Goal: Transaction & Acquisition: Purchase product/service

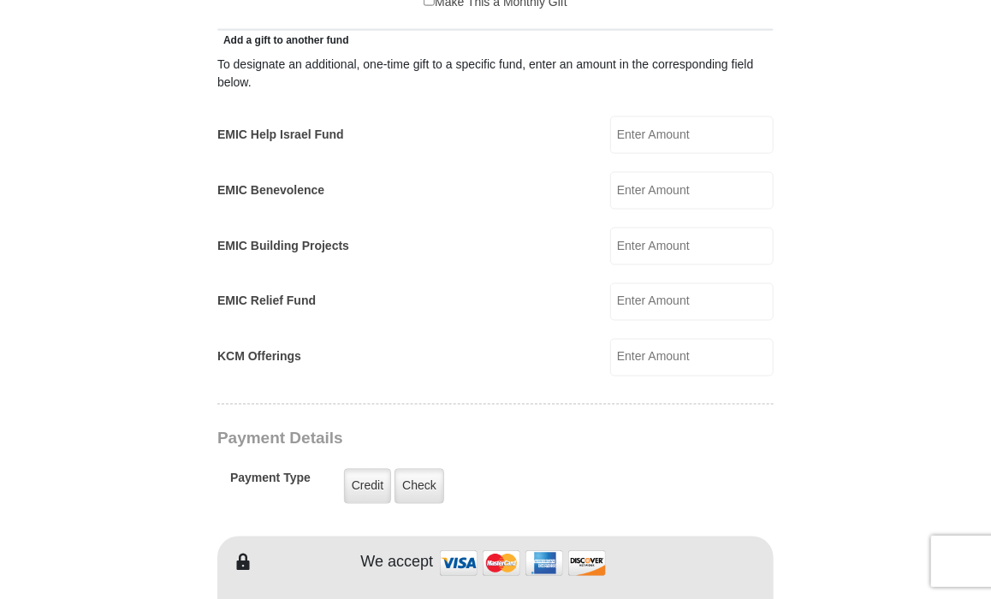
scroll to position [967, 0]
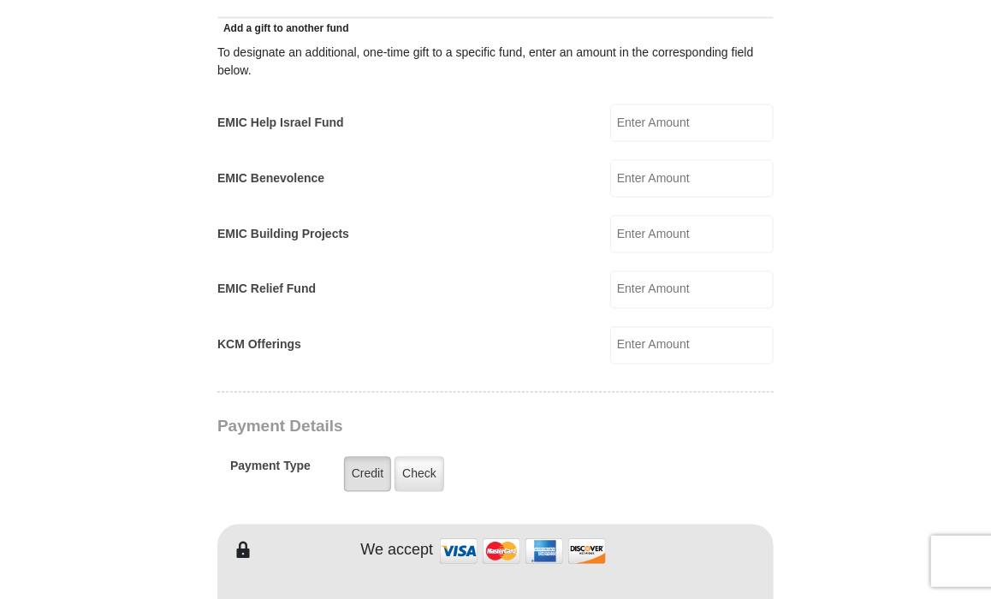
click at [363, 465] on label "Credit" at bounding box center [367, 474] width 47 height 35
click at [0, 0] on input "Credit" at bounding box center [0, 0] width 0 height 0
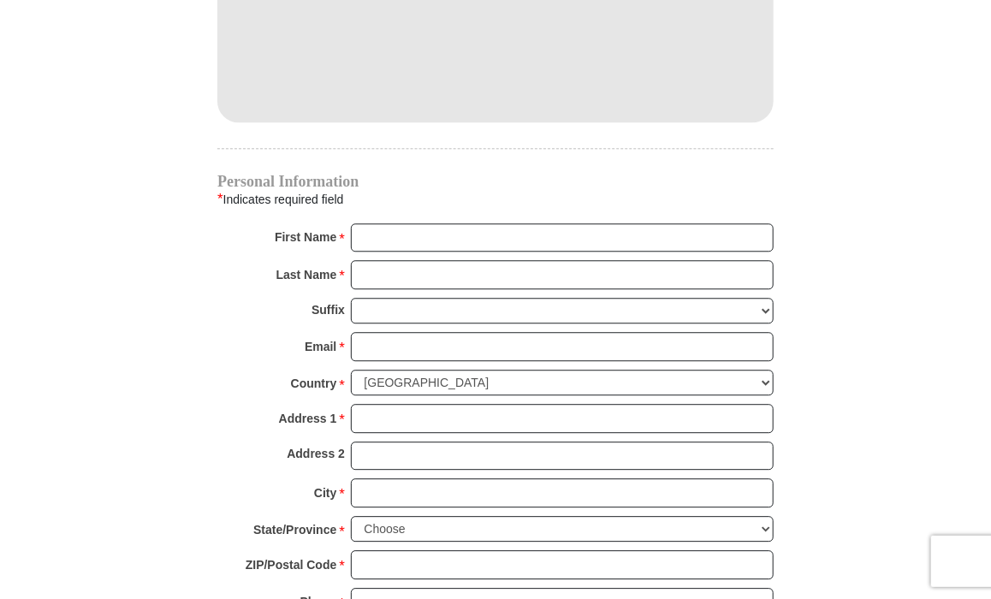
scroll to position [1561, 0]
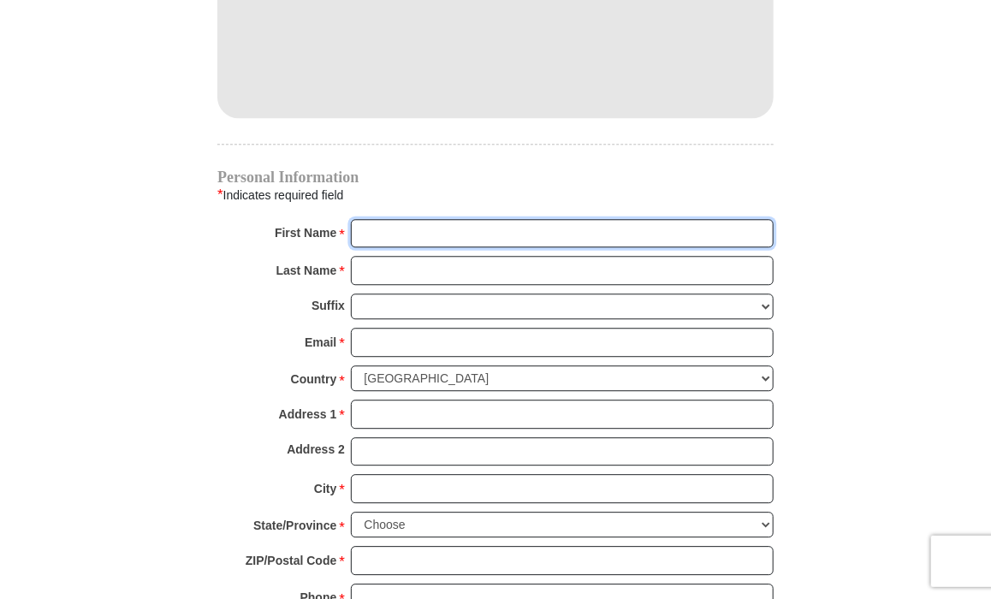
click at [399, 232] on input "First Name *" at bounding box center [562, 233] width 423 height 29
type input "[PERSON_NAME]"
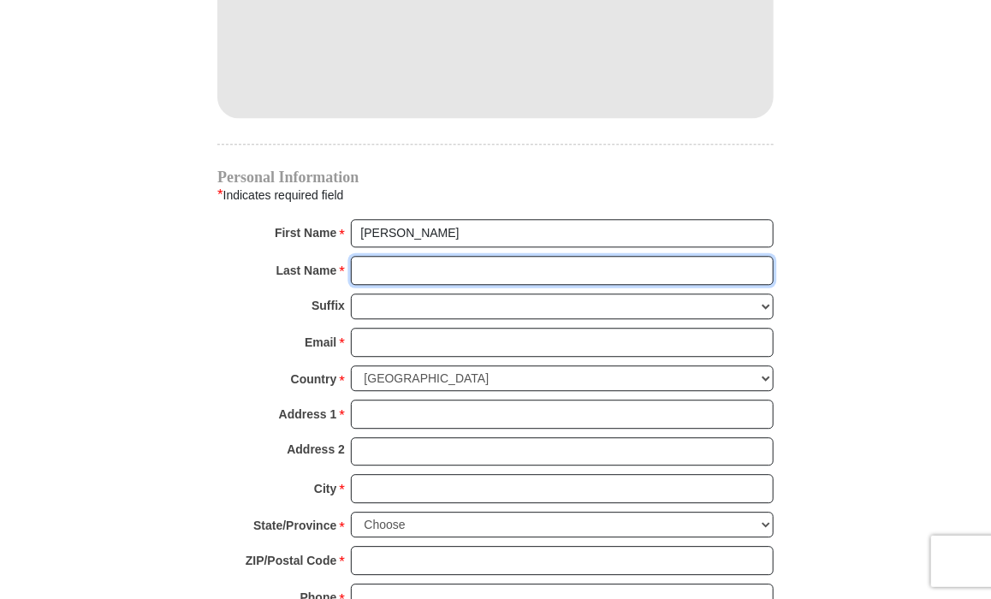
click at [381, 256] on input "Last Name *" at bounding box center [562, 270] width 423 height 29
type input "[PERSON_NAME]"
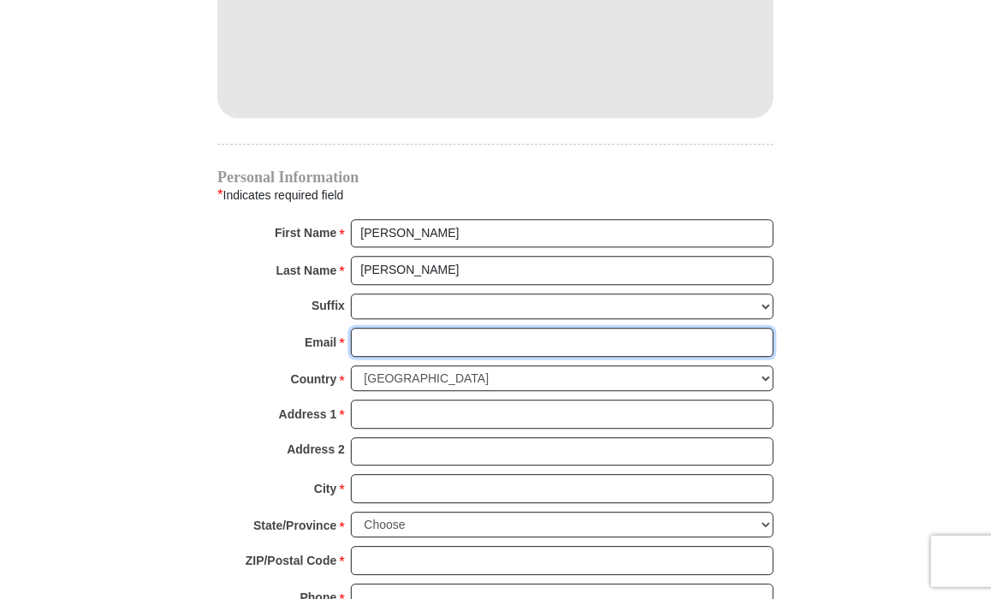
click at [410, 339] on input "Email *" at bounding box center [562, 342] width 423 height 29
type input "[EMAIL_ADDRESS][DOMAIN_NAME]"
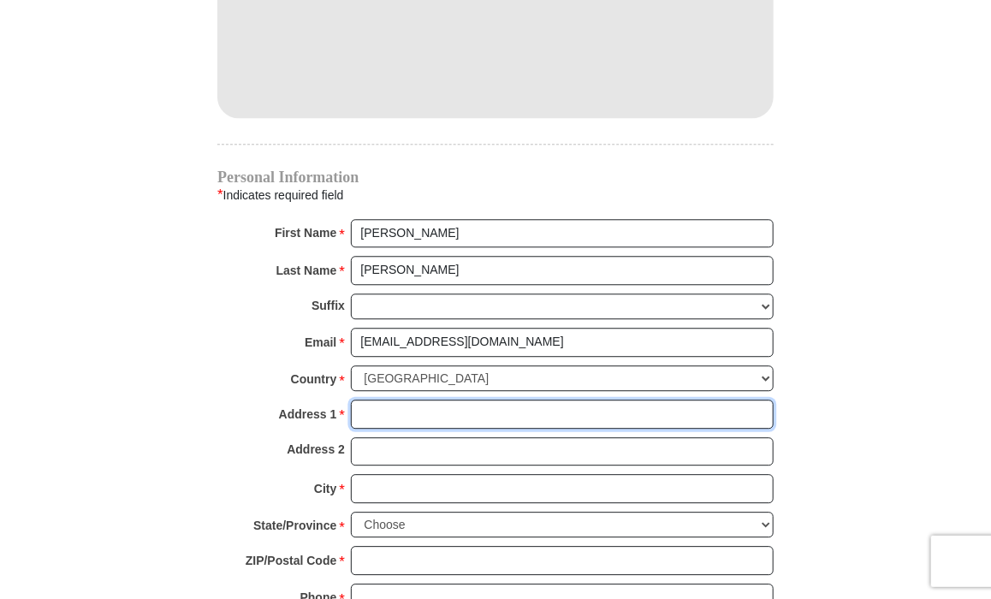
click at [376, 410] on input "Address 1 *" at bounding box center [562, 414] width 423 height 29
type input "[STREET_ADDRESS]"
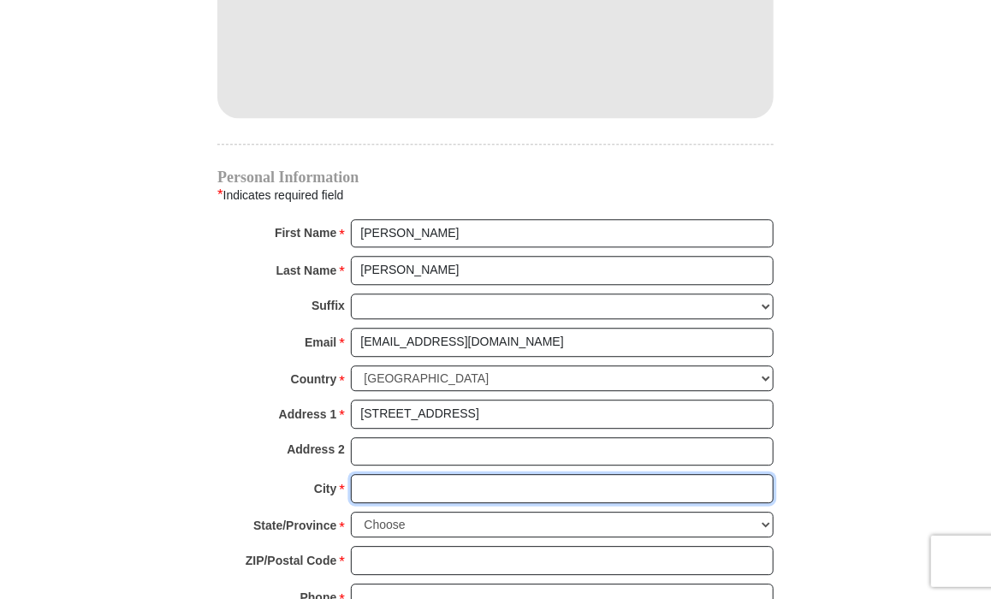
type input "Roswell"
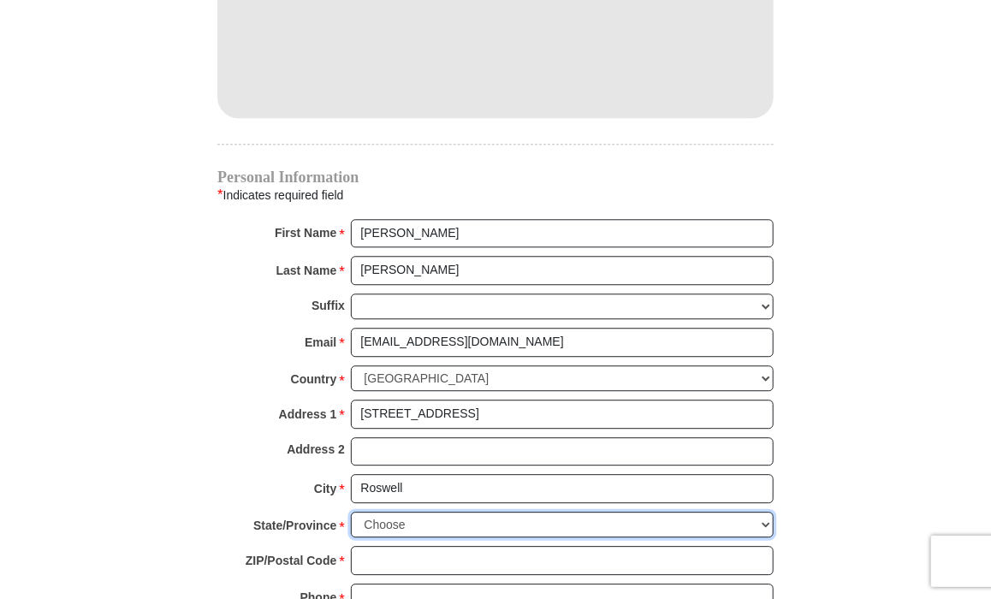
select select "GA"
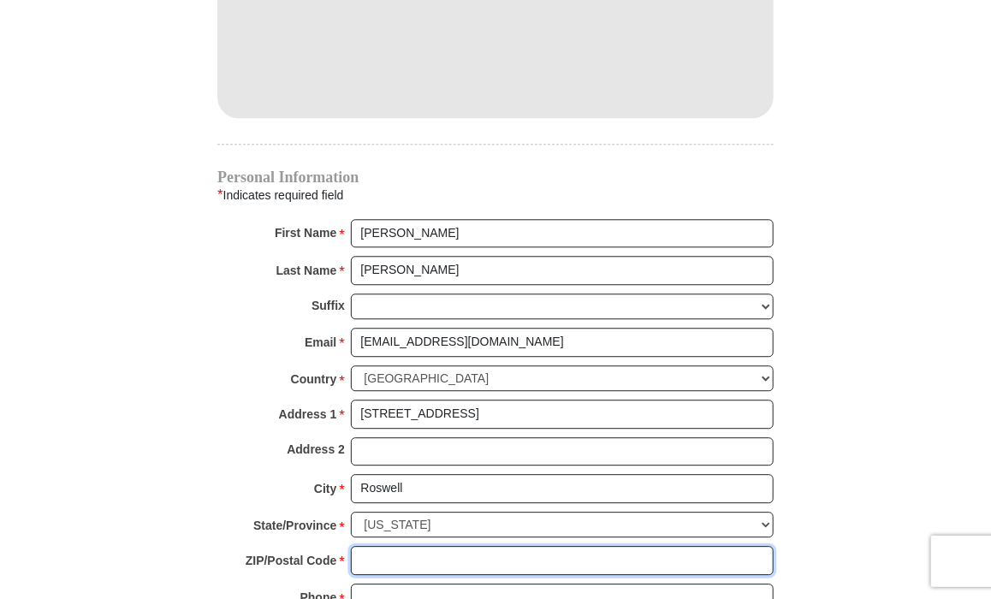
type input "30075"
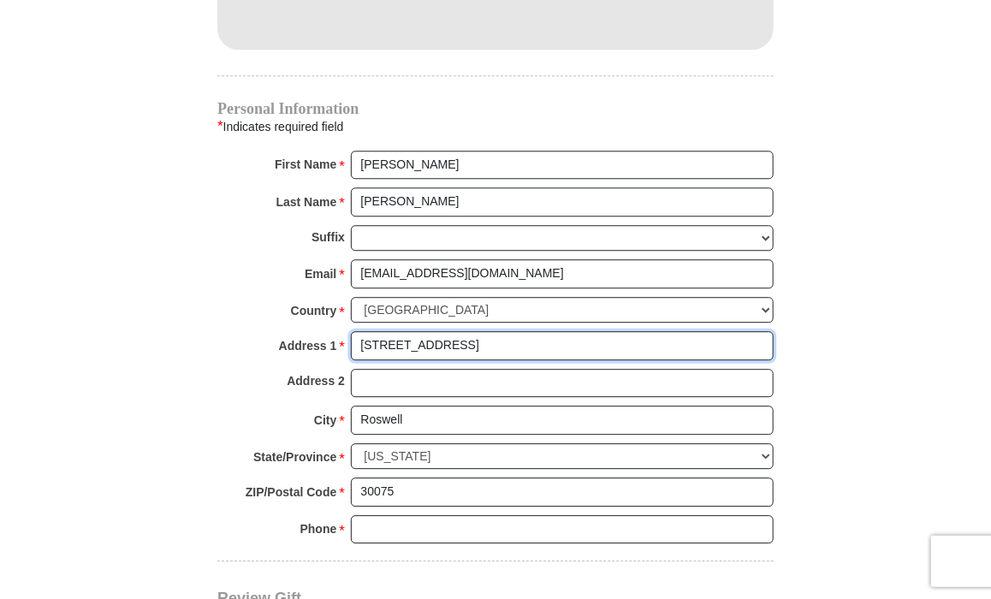
scroll to position [1698, 0]
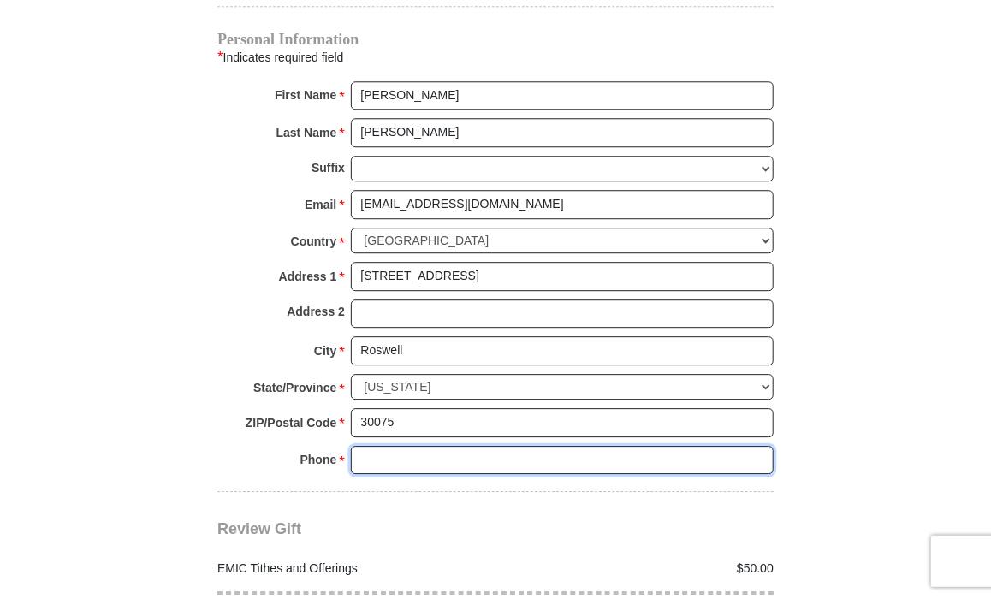
click at [411, 449] on input "Phone * *" at bounding box center [562, 460] width 423 height 29
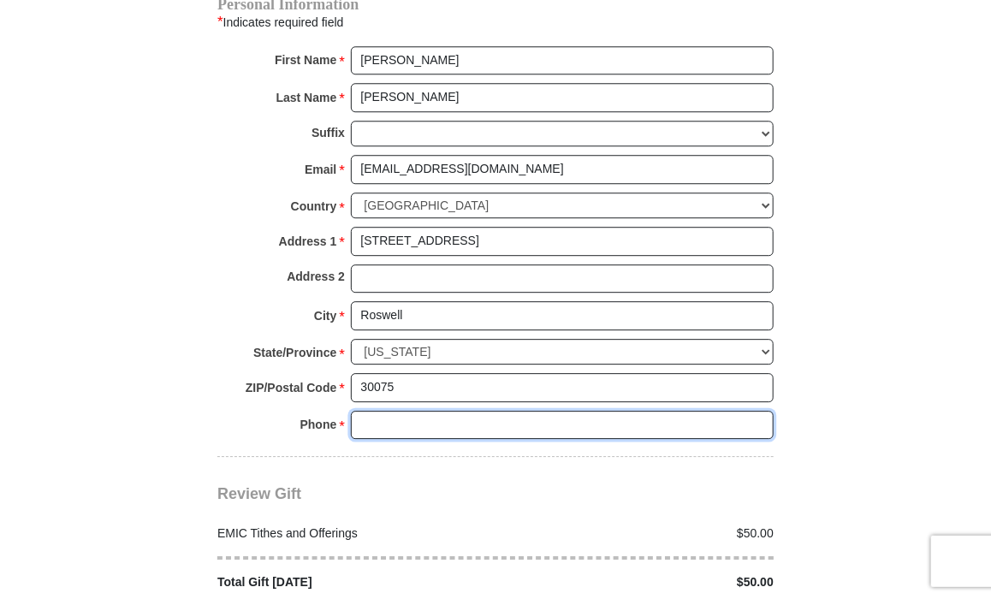
click at [393, 413] on input "Phone * *" at bounding box center [562, 425] width 423 height 29
type input "6785755575"
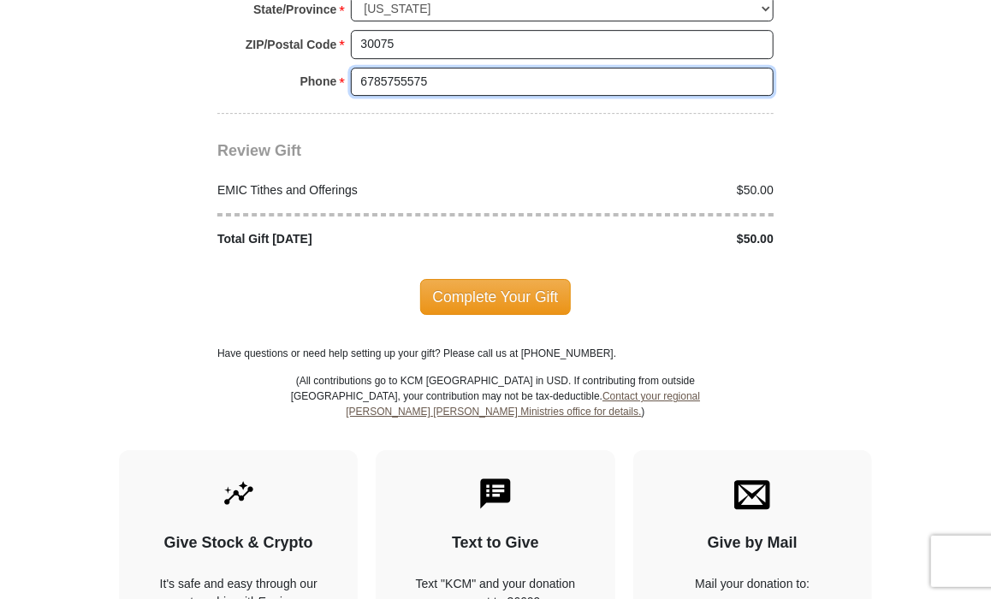
scroll to position [2084, 0]
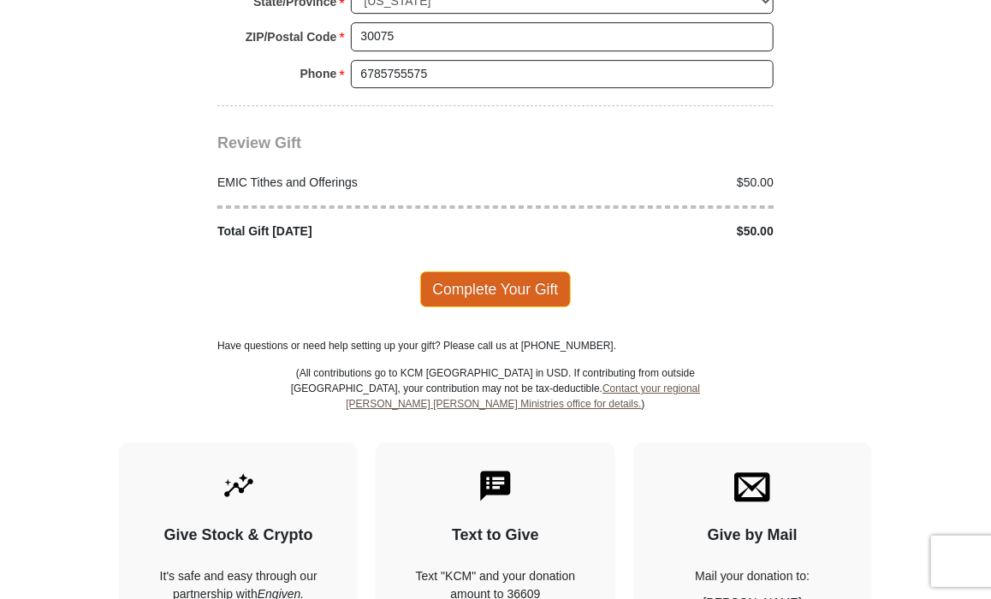
click at [537, 273] on span "Complete Your Gift" at bounding box center [495, 289] width 151 height 36
